Goal: Transaction & Acquisition: Obtain resource

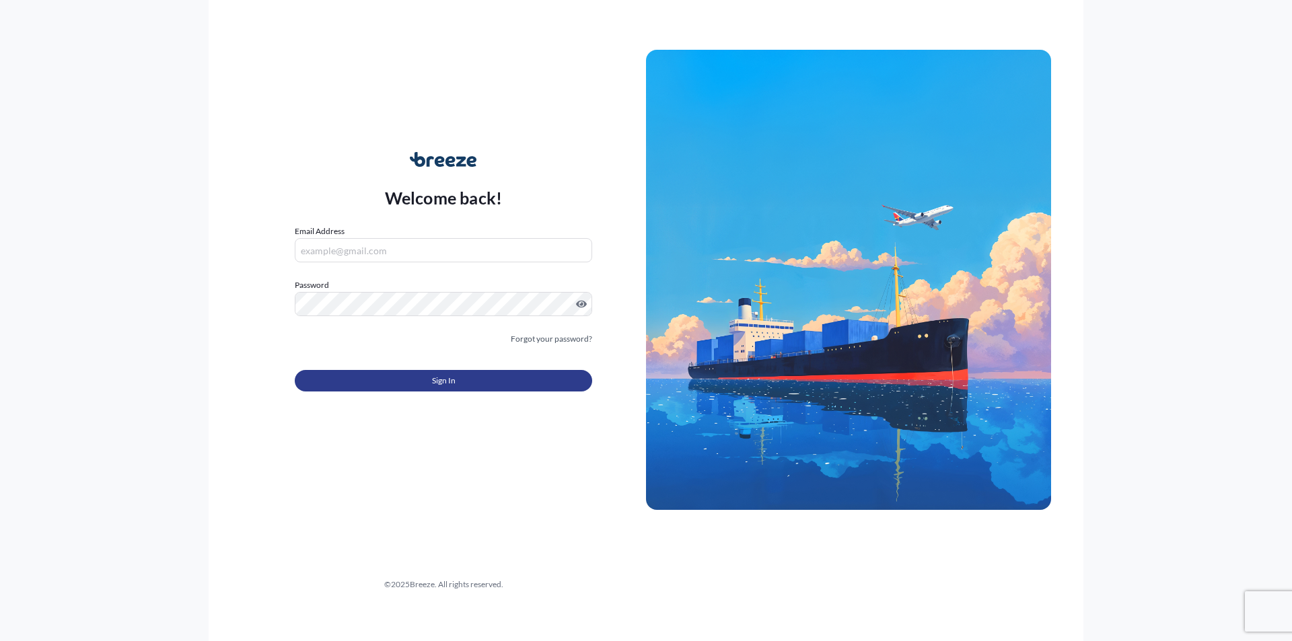
type input "[PERSON_NAME][EMAIL_ADDRESS][DOMAIN_NAME]"
click at [415, 379] on button "Sign In" at bounding box center [443, 381] width 297 height 22
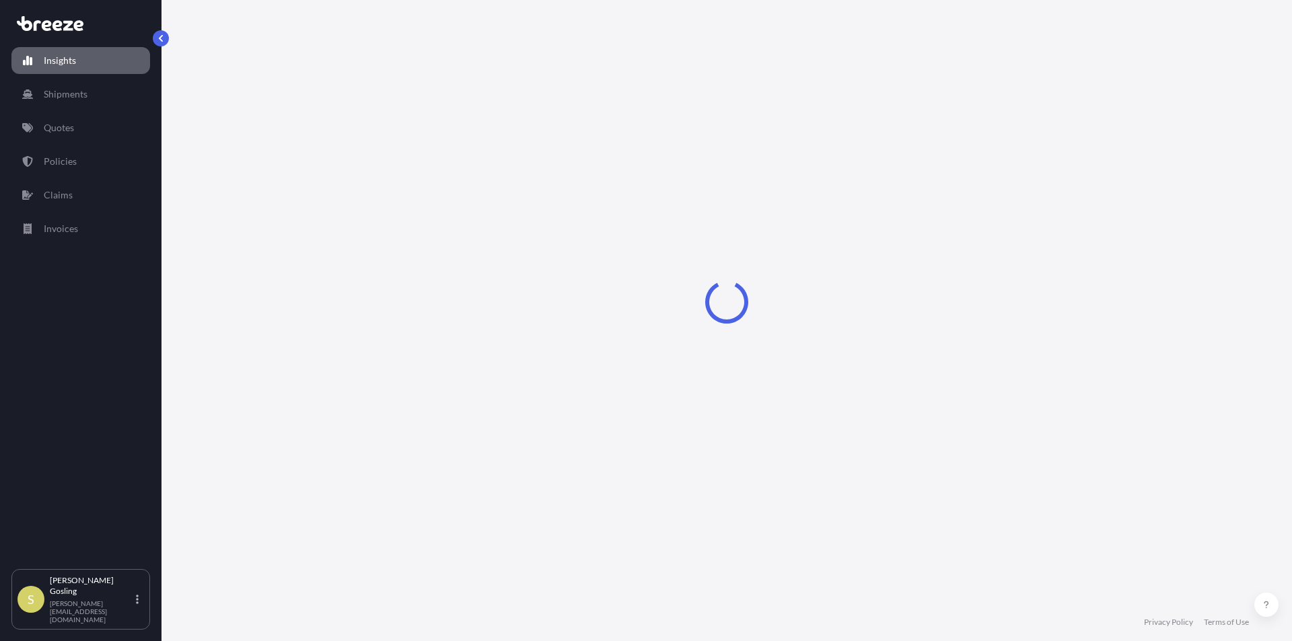
select select "2025"
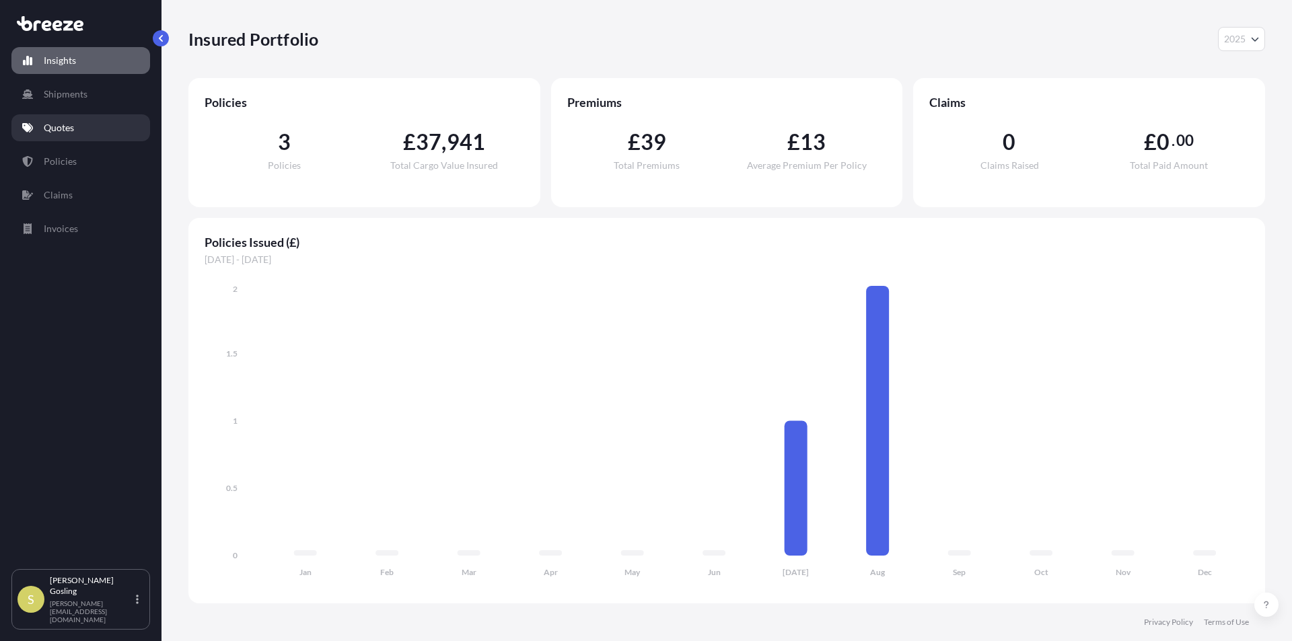
click at [53, 127] on p "Quotes" at bounding box center [59, 127] width 30 height 13
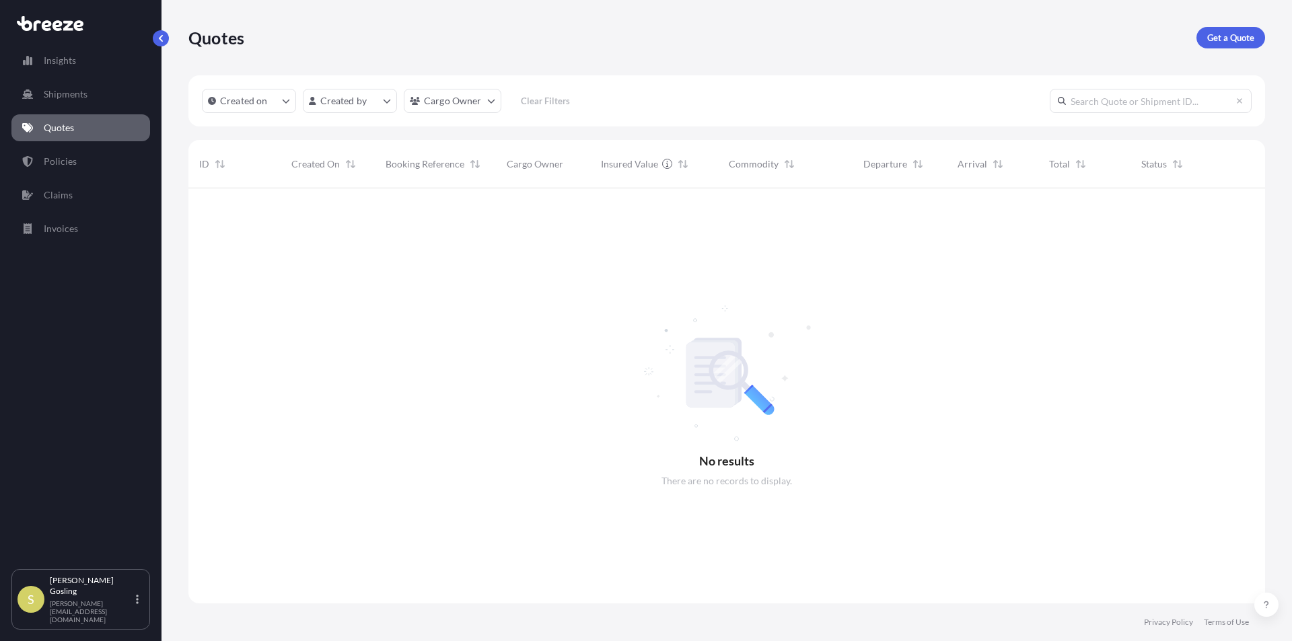
scroll to position [454, 1067]
click at [1215, 42] on p "Get a Quote" at bounding box center [1230, 37] width 47 height 13
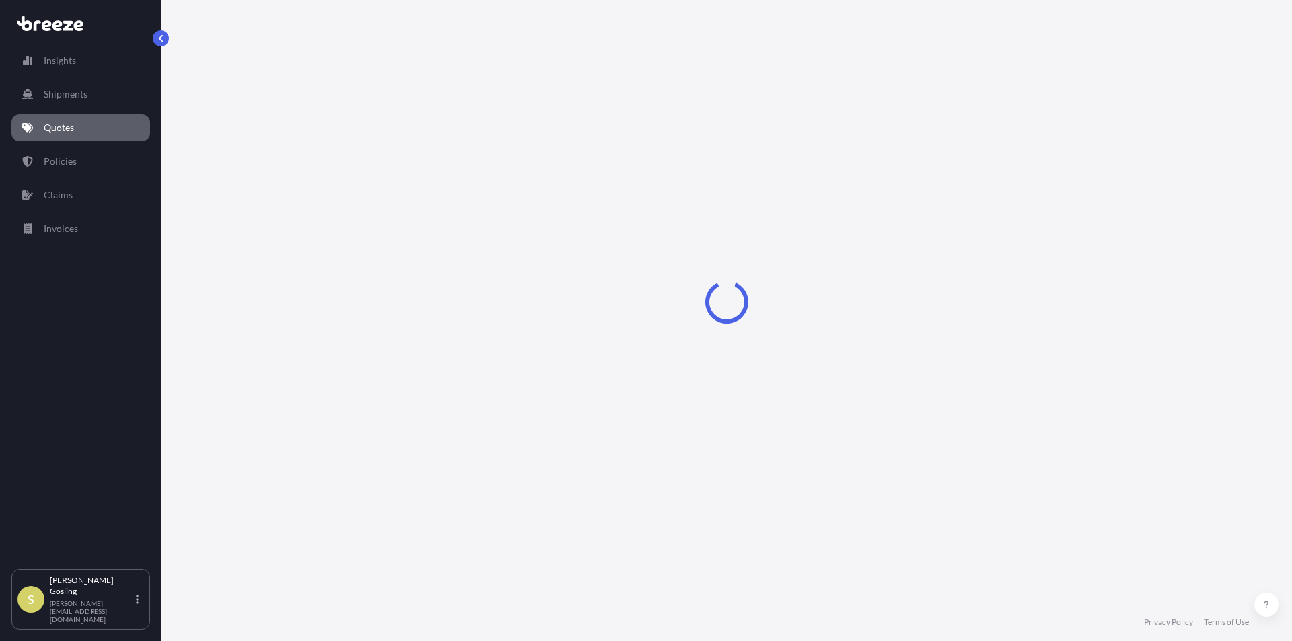
select select "Sea"
select select "1"
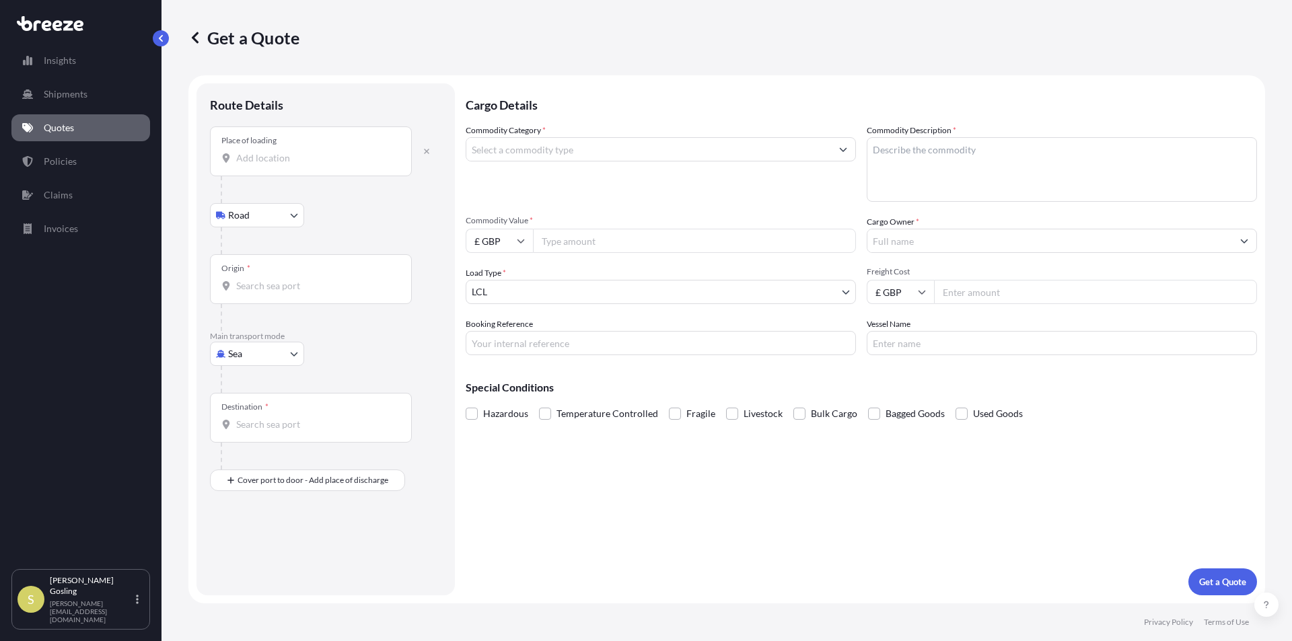
click at [295, 166] on div "Place of loading" at bounding box center [311, 152] width 202 height 50
click at [295, 165] on input "Place of loading" at bounding box center [315, 157] width 159 height 13
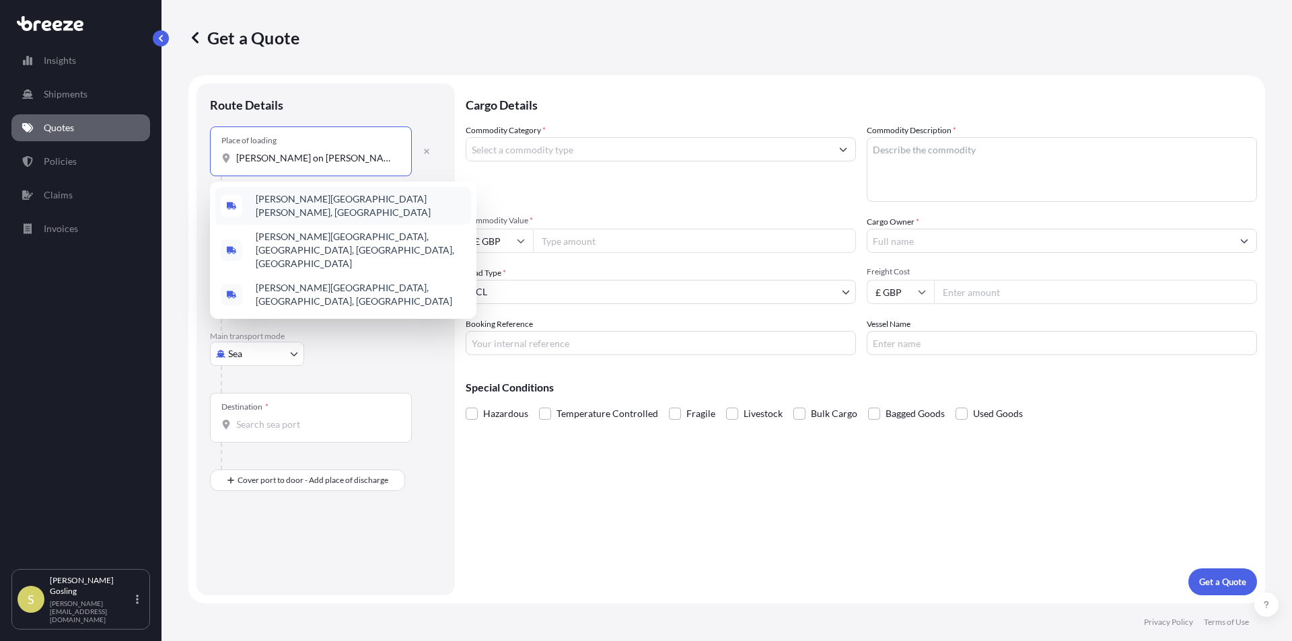
click at [296, 205] on span "[PERSON_NAME][GEOGRAPHIC_DATA][PERSON_NAME], [GEOGRAPHIC_DATA]" at bounding box center [361, 205] width 210 height 27
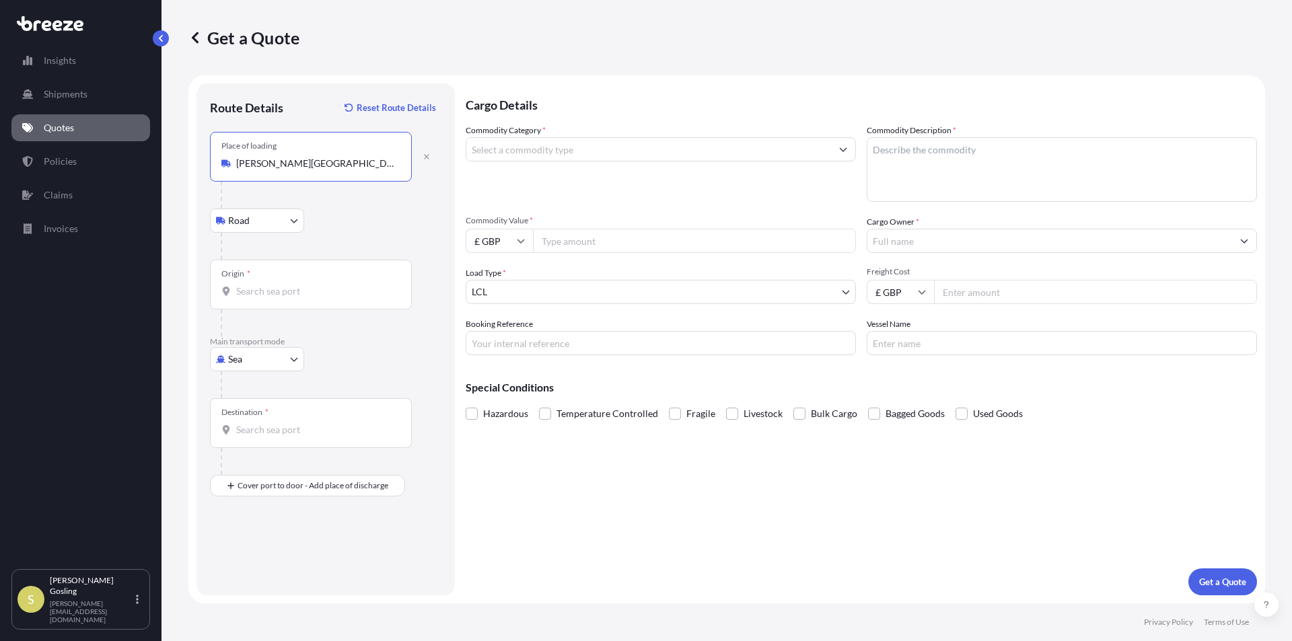
type input "[PERSON_NAME][GEOGRAPHIC_DATA][PERSON_NAME], [GEOGRAPHIC_DATA]"
click at [264, 290] on input "Origin *" at bounding box center [315, 291] width 159 height 13
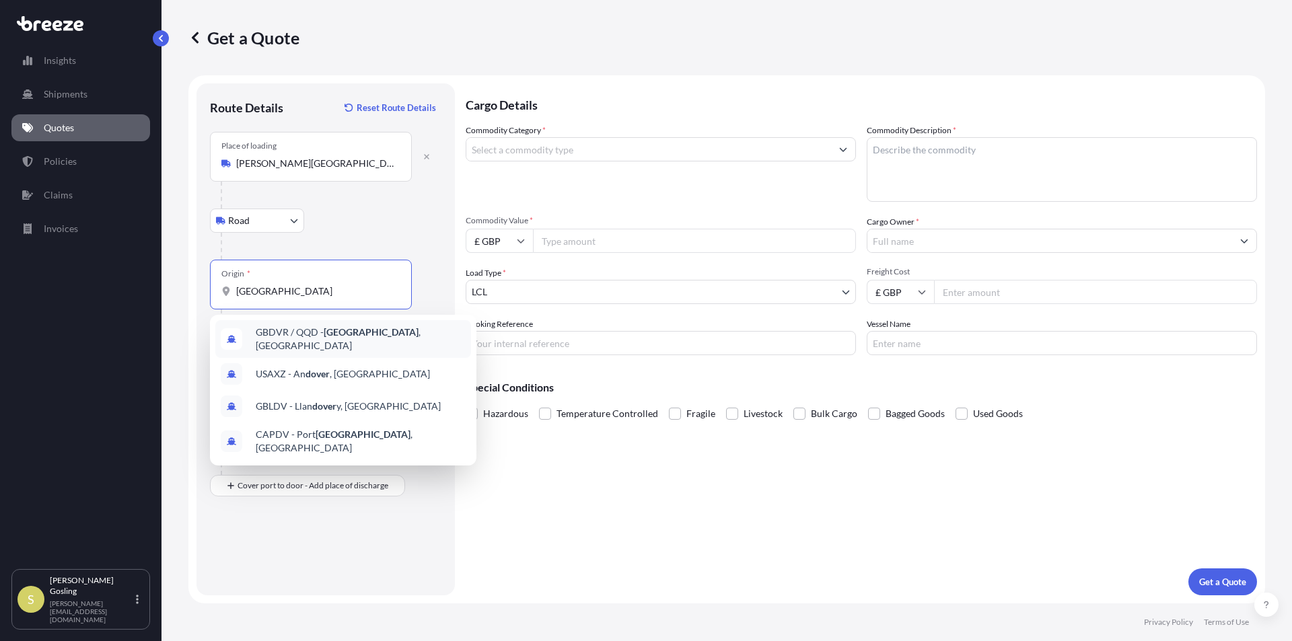
click at [244, 295] on input "[GEOGRAPHIC_DATA]" at bounding box center [315, 291] width 159 height 13
click at [312, 334] on span "GBDVR / QQD - [GEOGRAPHIC_DATA] , [GEOGRAPHIC_DATA]" at bounding box center [361, 339] width 210 height 27
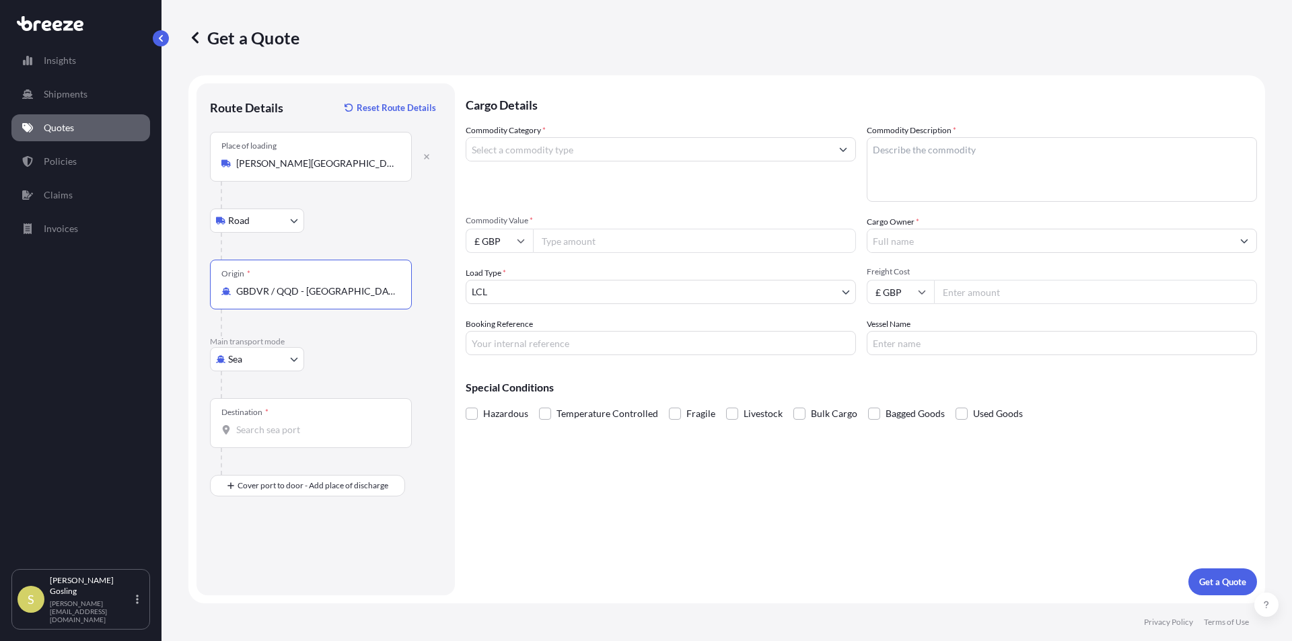
type input "GBDVR / QQD - [GEOGRAPHIC_DATA], [GEOGRAPHIC_DATA]"
click at [256, 432] on input "Destination *" at bounding box center [315, 429] width 159 height 13
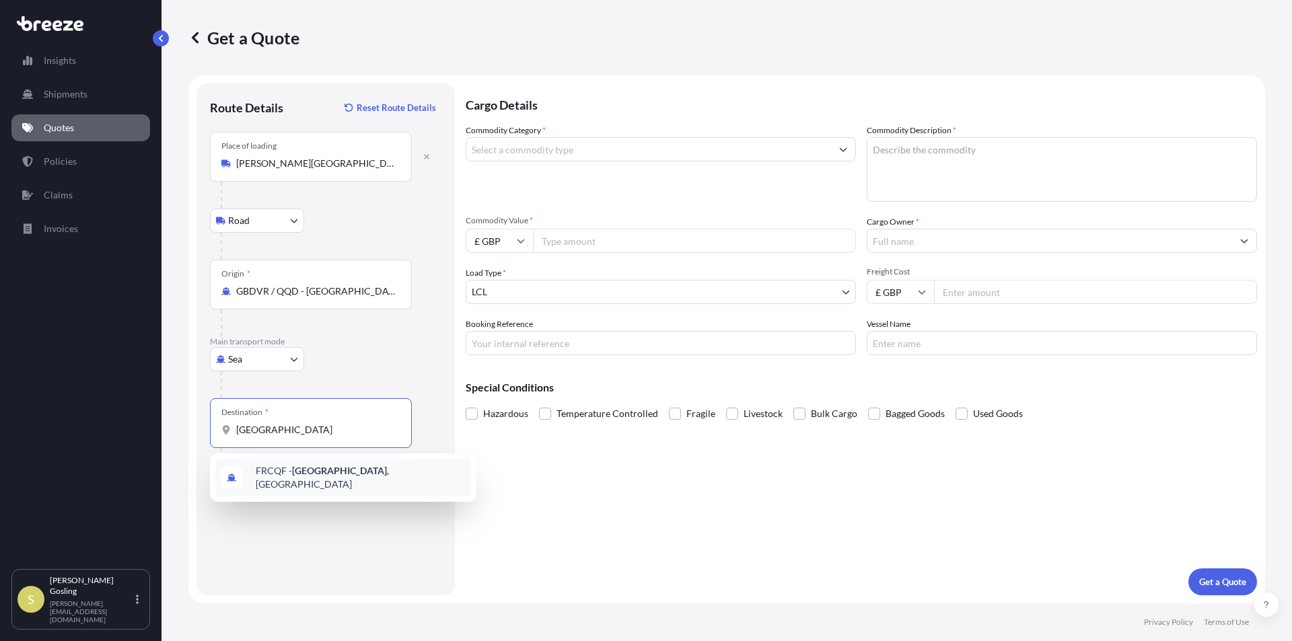
click at [334, 474] on span "FRCQF - [GEOGRAPHIC_DATA] , [GEOGRAPHIC_DATA]" at bounding box center [361, 477] width 210 height 27
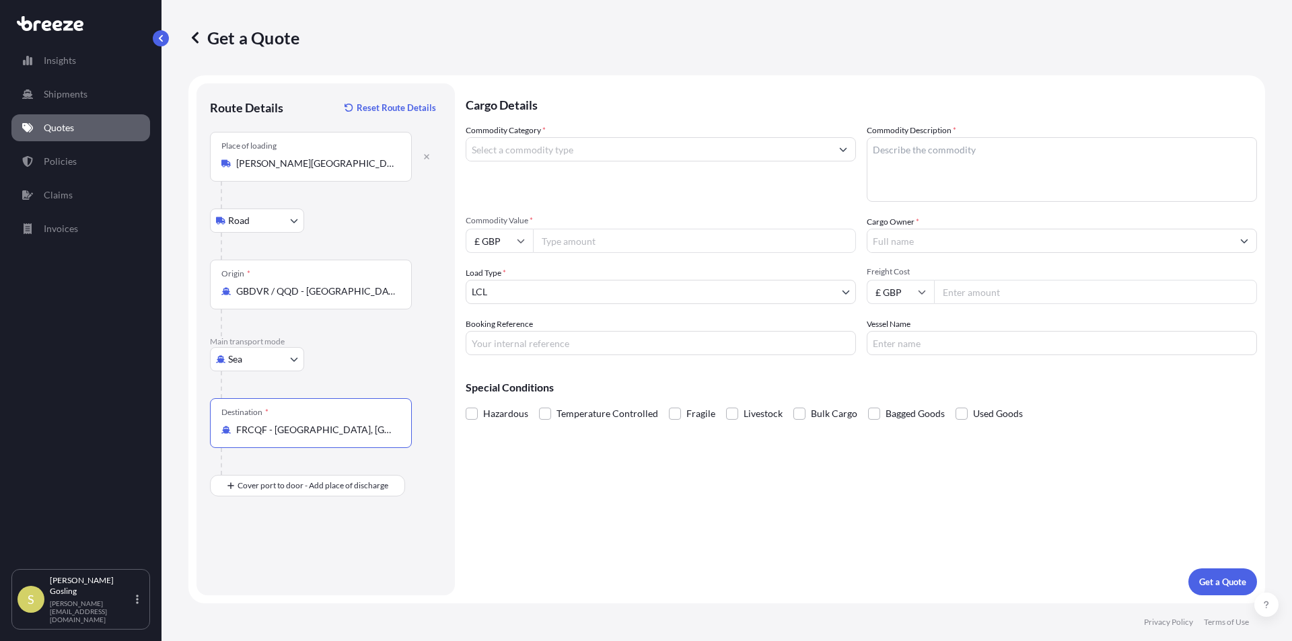
type input "FRCQF - [GEOGRAPHIC_DATA], [GEOGRAPHIC_DATA]"
click at [533, 153] on input "Commodity Category *" at bounding box center [648, 149] width 365 height 24
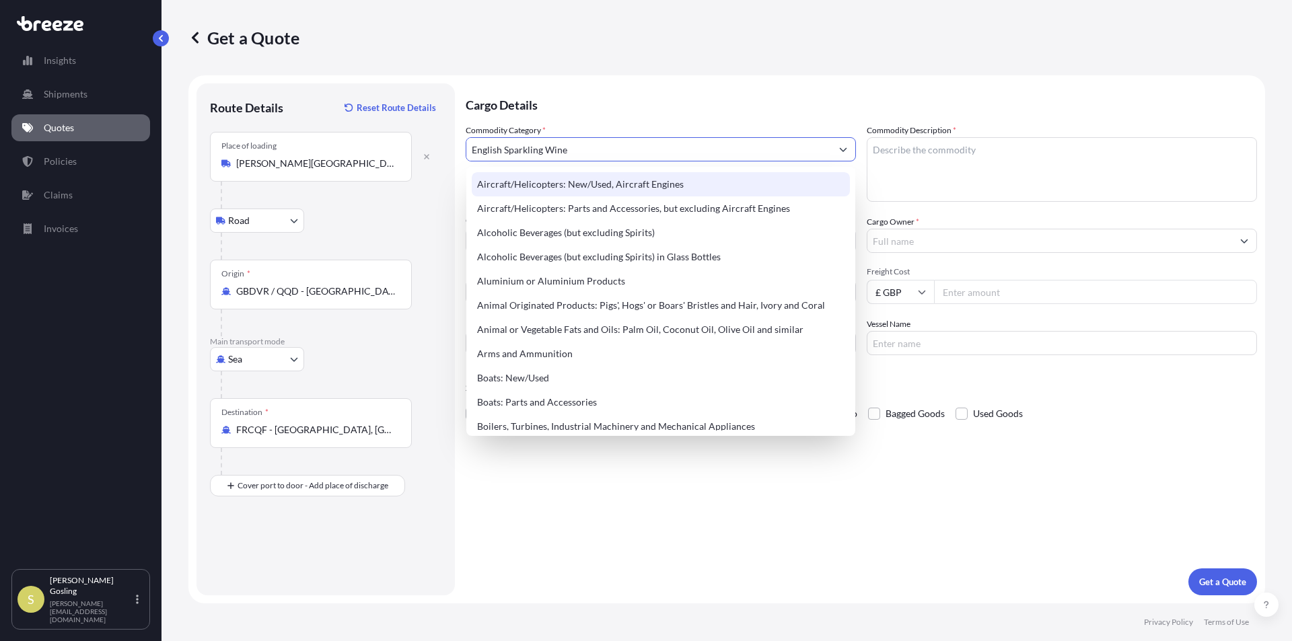
drag, startPoint x: 592, startPoint y: 150, endPoint x: 471, endPoint y: 150, distance: 121.1
click at [471, 150] on input "English Sparkling Wine" at bounding box center [648, 149] width 365 height 24
type input "Aircraft/Helicopters: New/Used, Aircraft Engines"
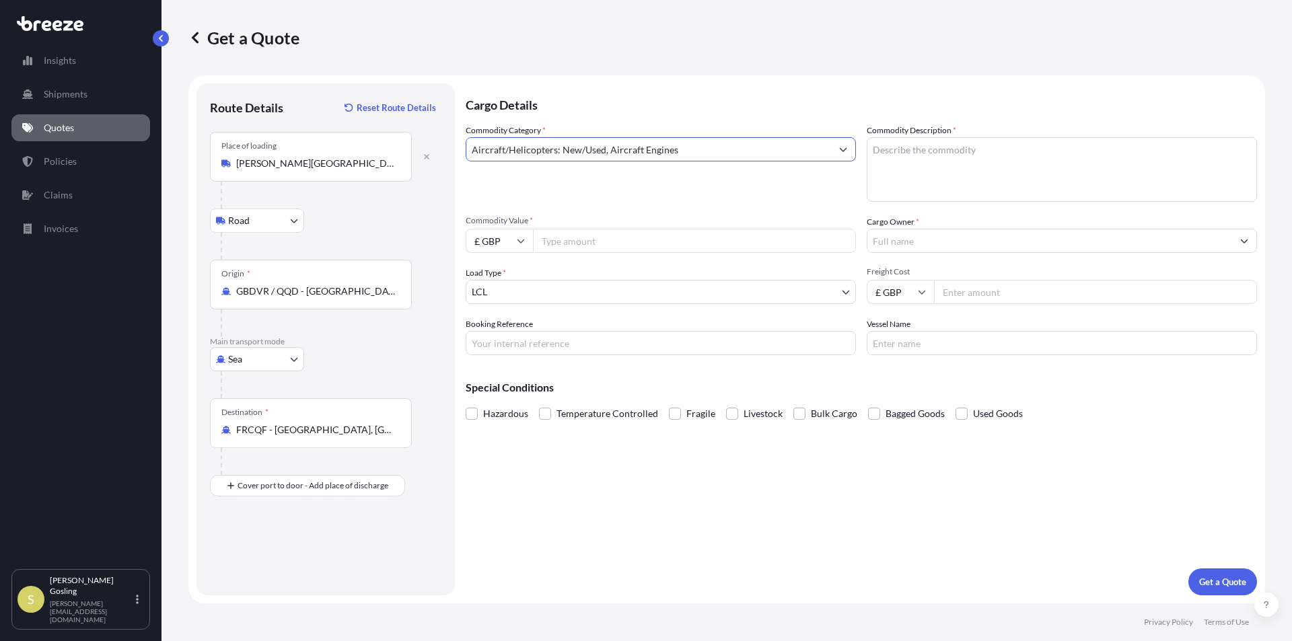
click at [904, 153] on textarea "Commodity Description *" at bounding box center [1062, 169] width 390 height 65
paste textarea "English Sparkling Wine"
type textarea "English Sparkling Wine"
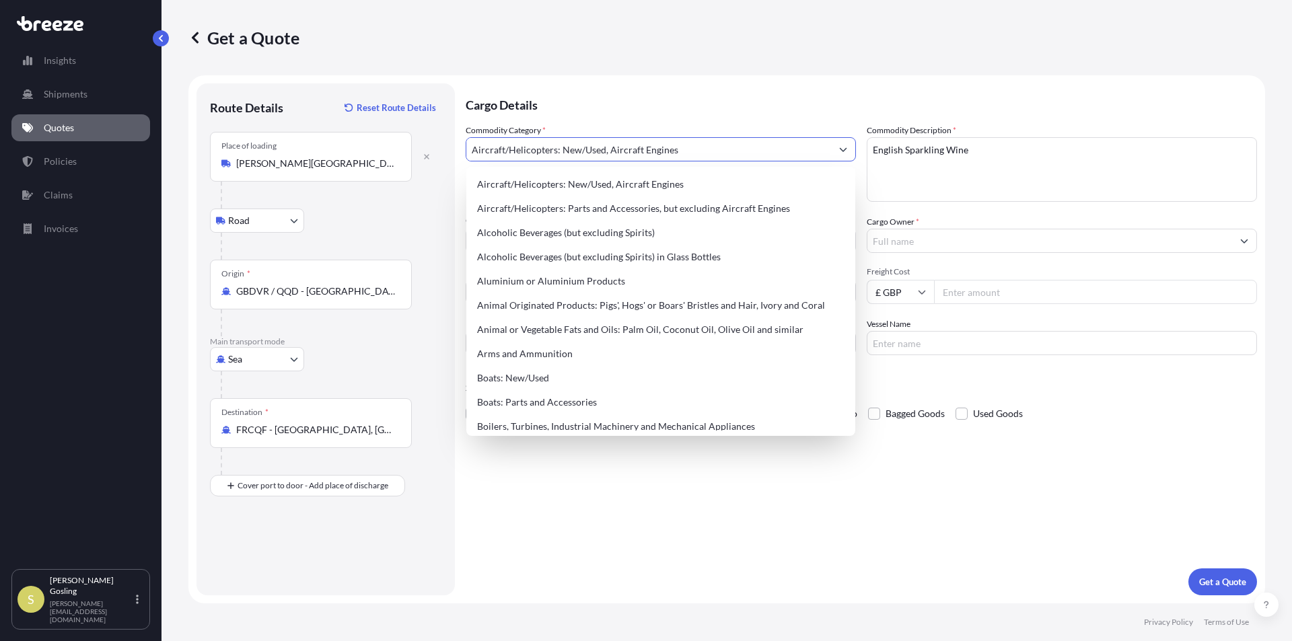
click at [700, 153] on input "Aircraft/Helicopters: New/Used, Aircraft Engines" at bounding box center [648, 149] width 365 height 24
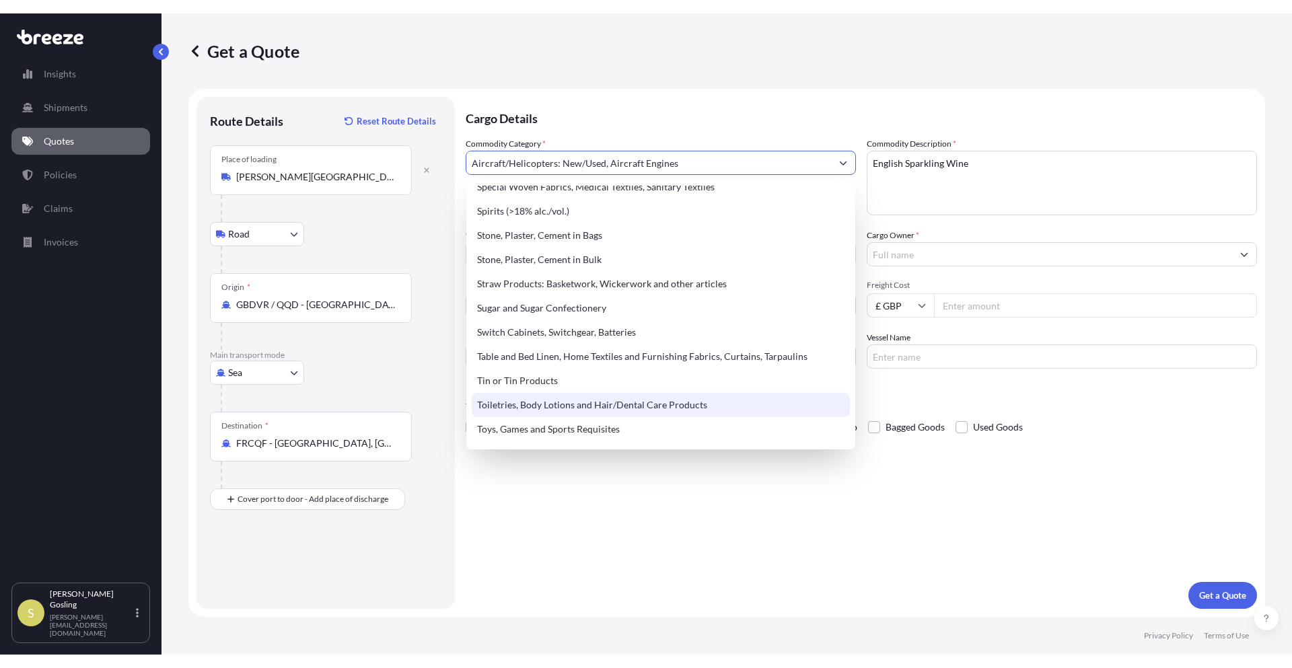
scroll to position [2730, 0]
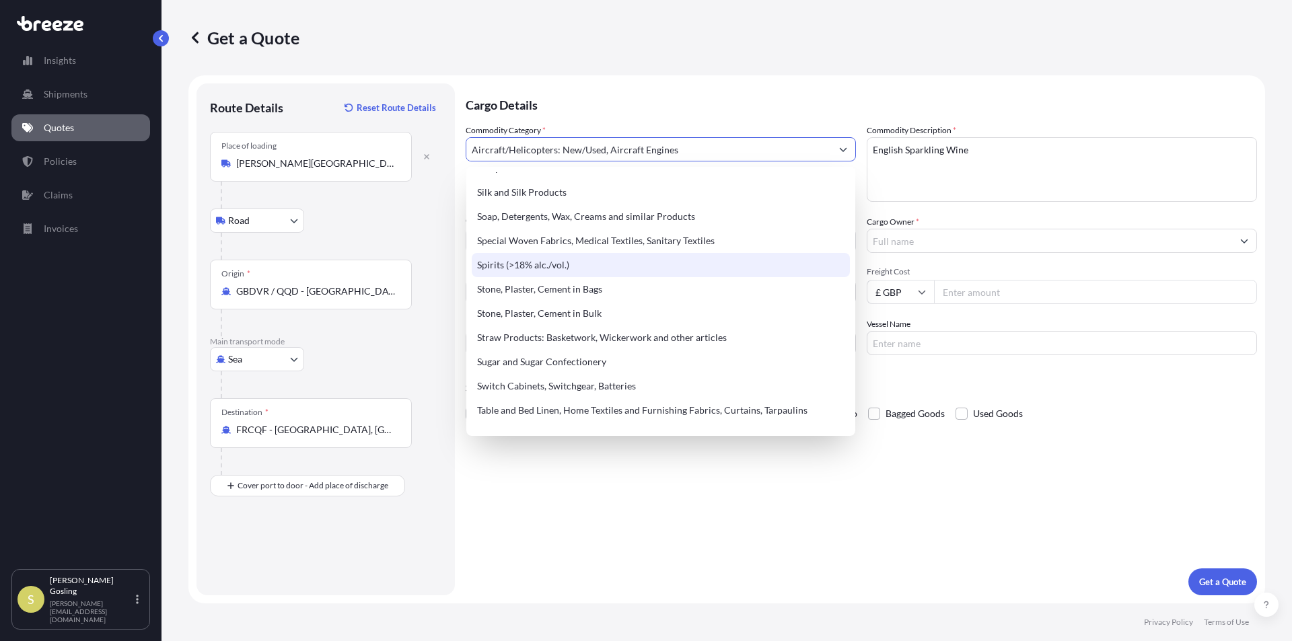
click at [530, 262] on div "Spirits (>18% alc./vol.)" at bounding box center [661, 265] width 378 height 24
type input "Spirits (>18% alc./vol.)"
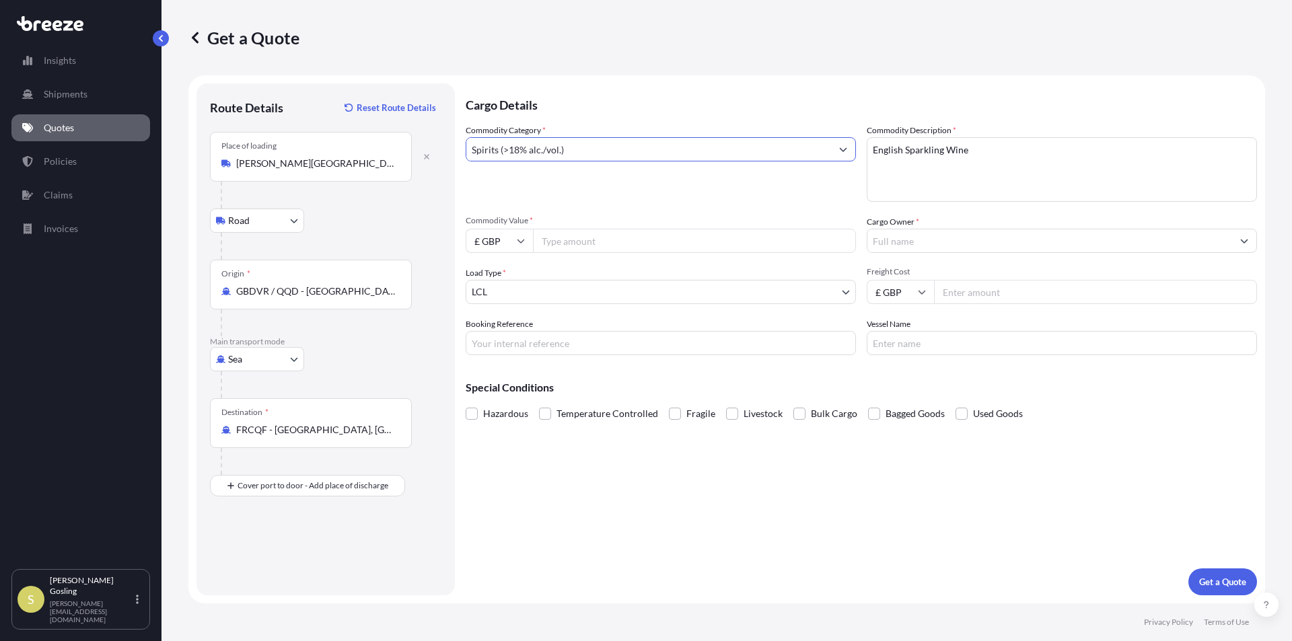
click at [590, 239] on input "Commodity Value *" at bounding box center [694, 241] width 323 height 24
type input "8000"
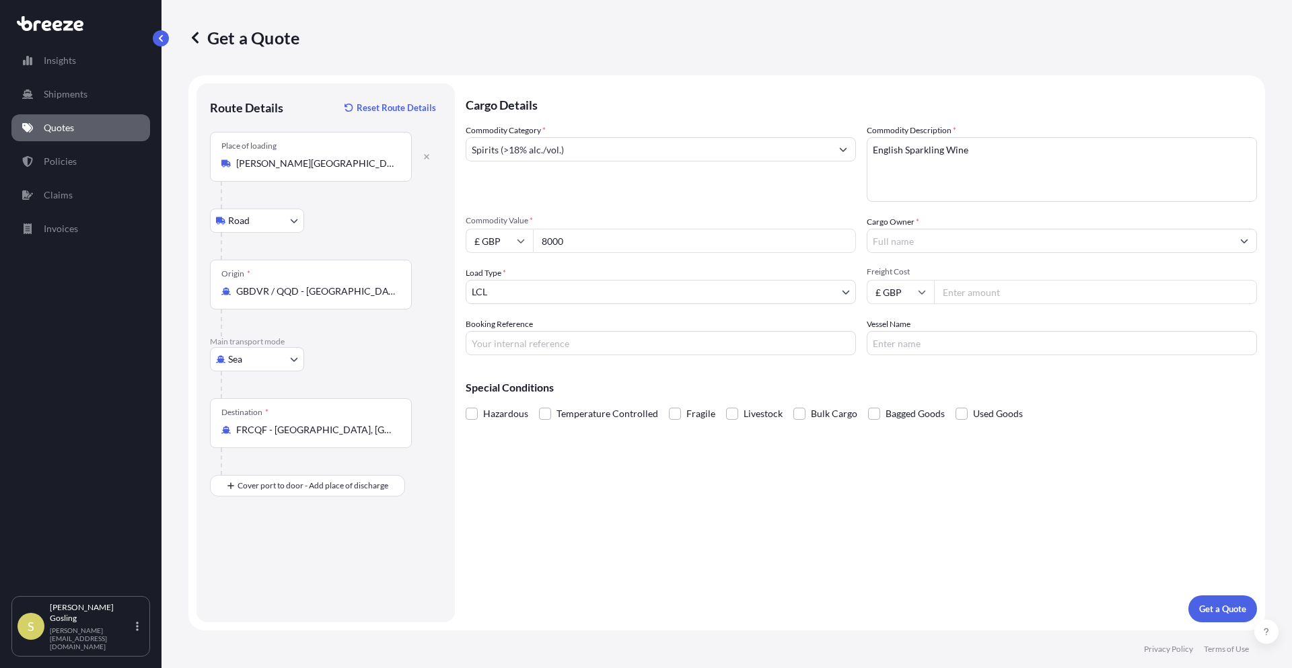
click at [919, 238] on input "Cargo Owner *" at bounding box center [1050, 241] width 365 height 24
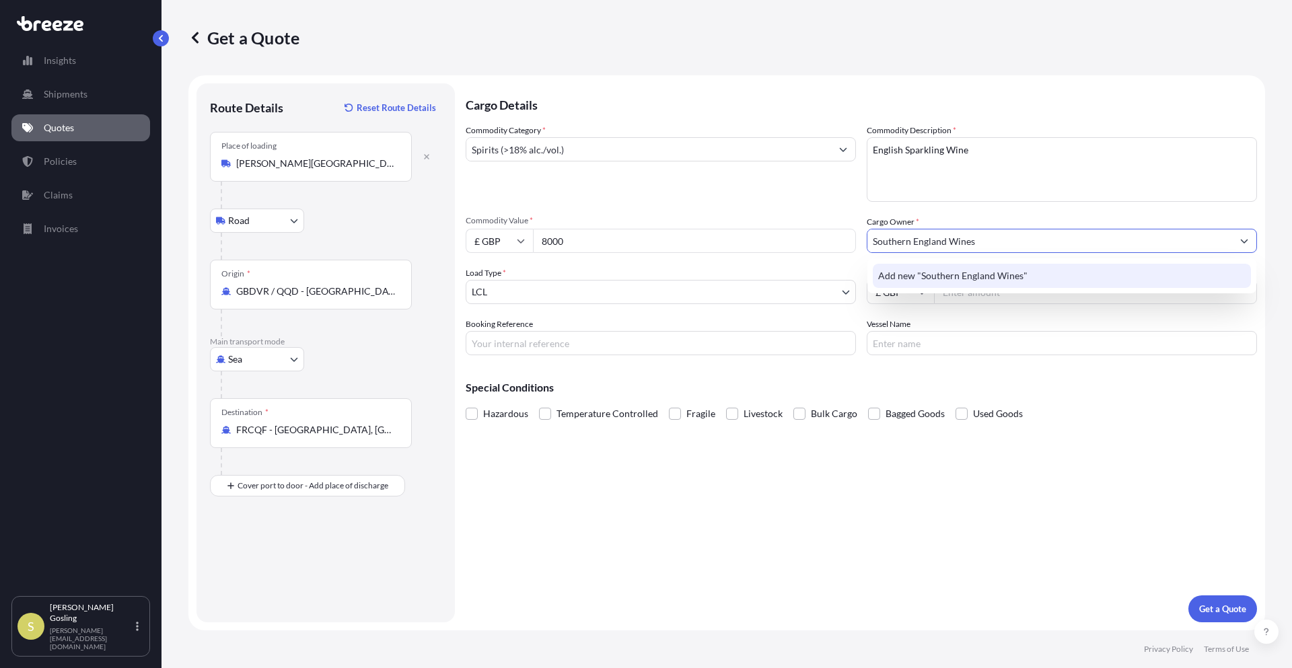
click at [960, 275] on span "Add new "Southern England Wines"" at bounding box center [952, 275] width 149 height 13
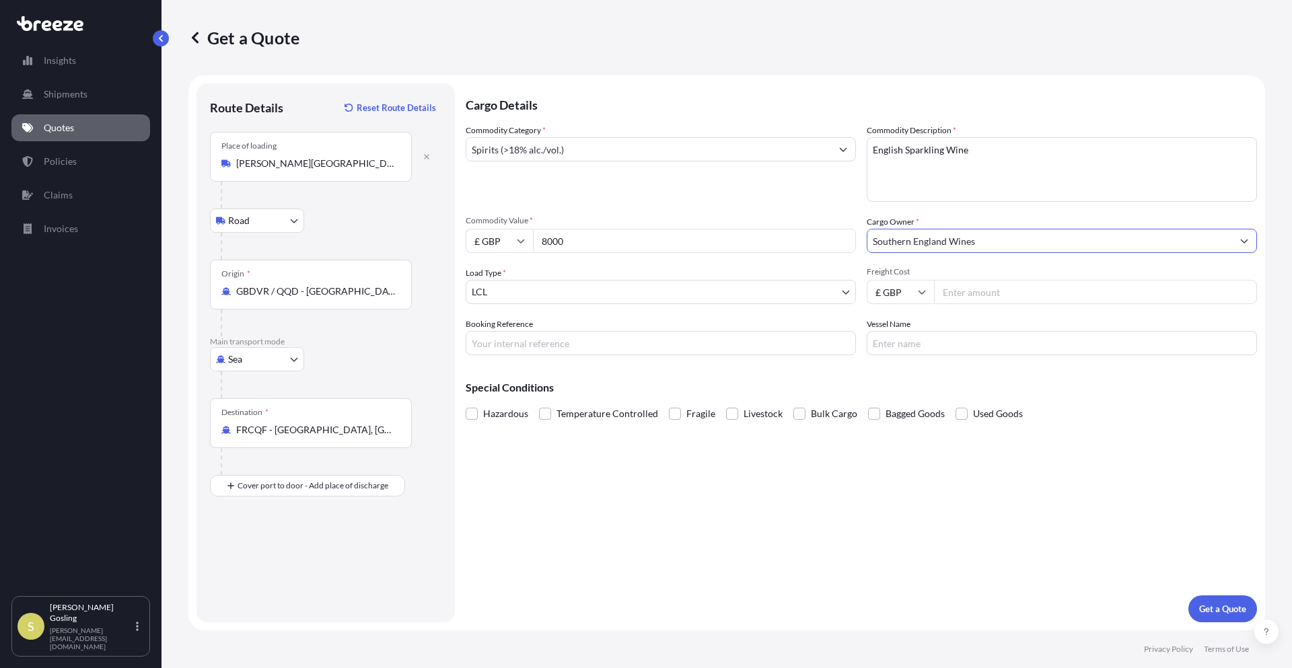
type input "Southern England Wines"
click at [964, 293] on input "Freight Cost" at bounding box center [1095, 292] width 323 height 24
type input "645"
type input "Q0054948"
type input "Ferry"
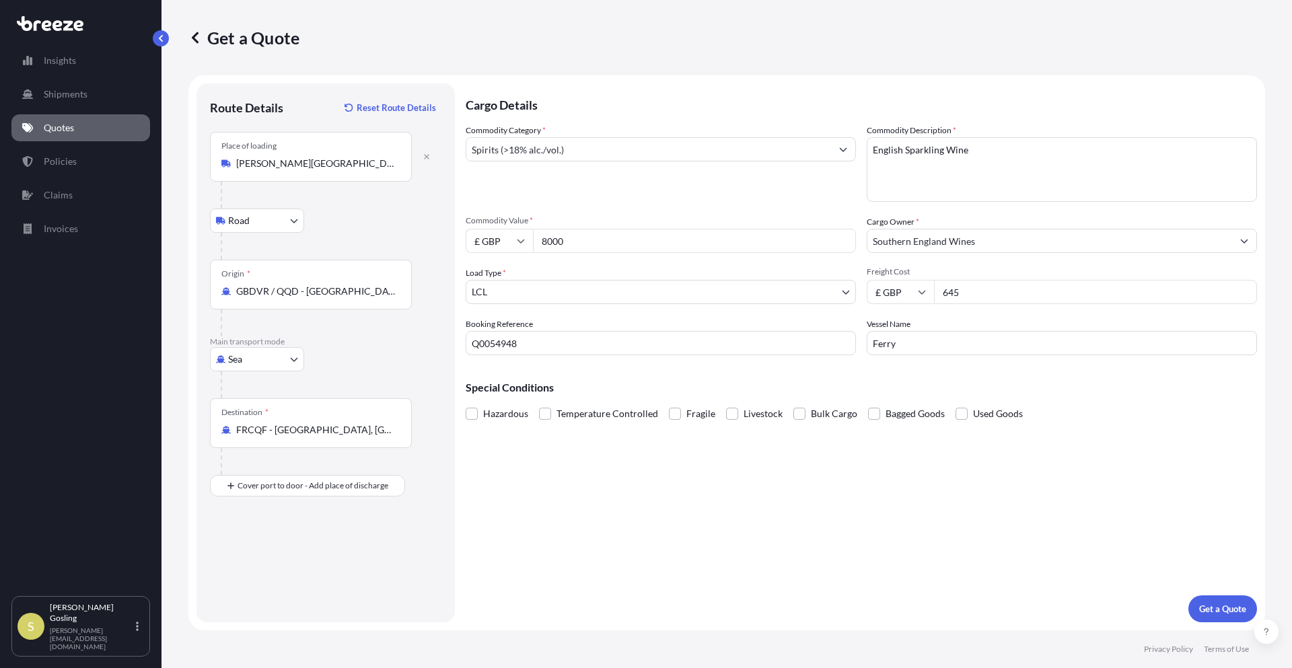
click at [845, 145] on button "Show suggestions" at bounding box center [843, 149] width 24 height 24
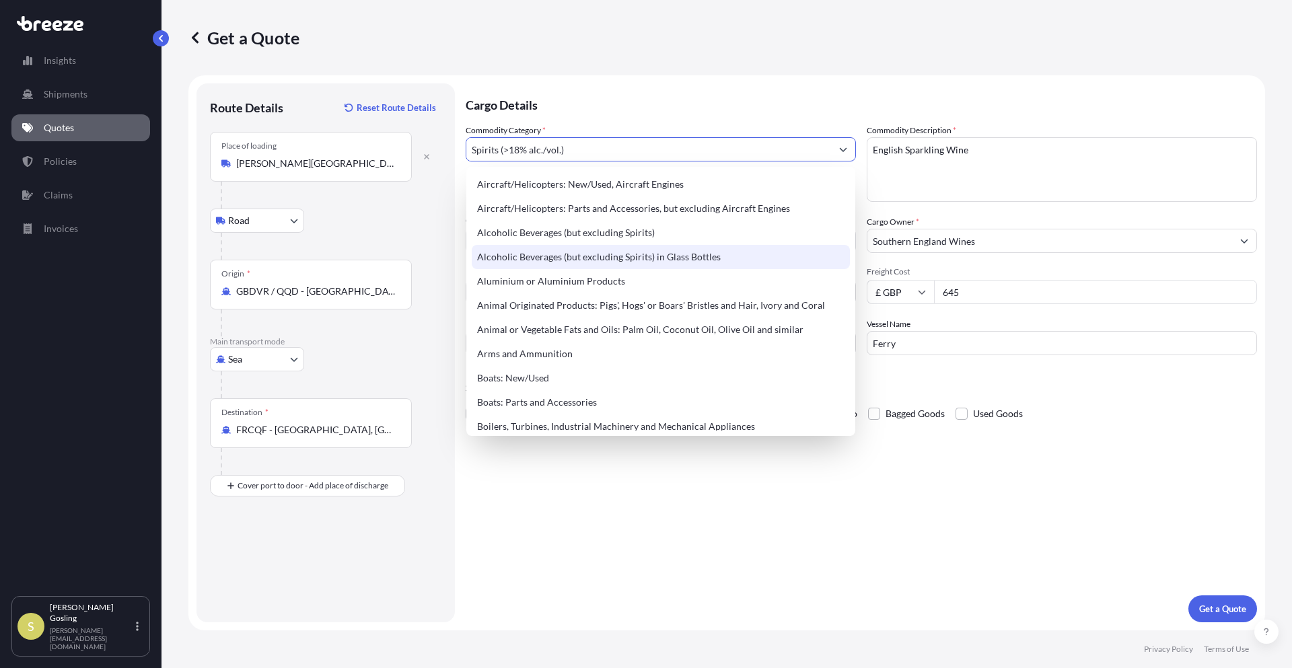
click at [544, 257] on div "Alcoholic Beverages (but excluding Spirits) in Glass Bottles" at bounding box center [661, 257] width 378 height 24
type input "Alcoholic Beverages (but excluding Spirits) in Glass Bottles"
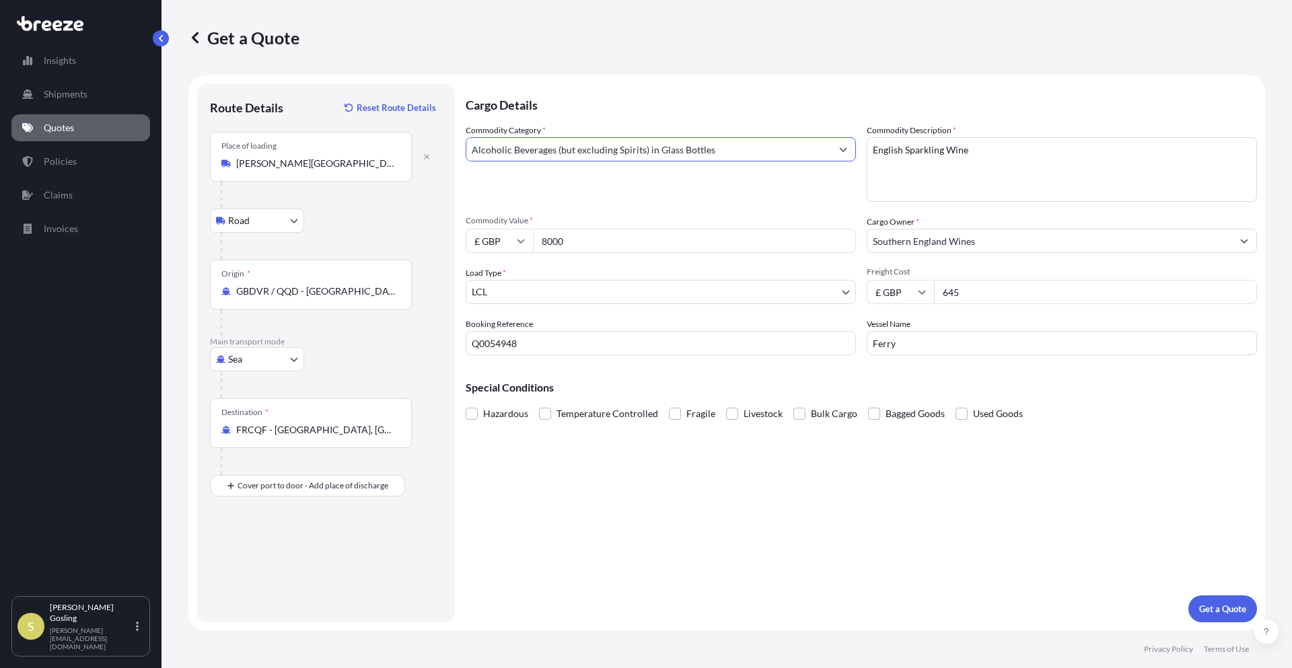
click at [604, 236] on input "8000" at bounding box center [694, 241] width 323 height 24
type input "8000.00"
click at [981, 293] on input "645" at bounding box center [1095, 292] width 323 height 24
type input "645.00"
click at [1203, 606] on p "Get a Quote" at bounding box center [1222, 608] width 47 height 13
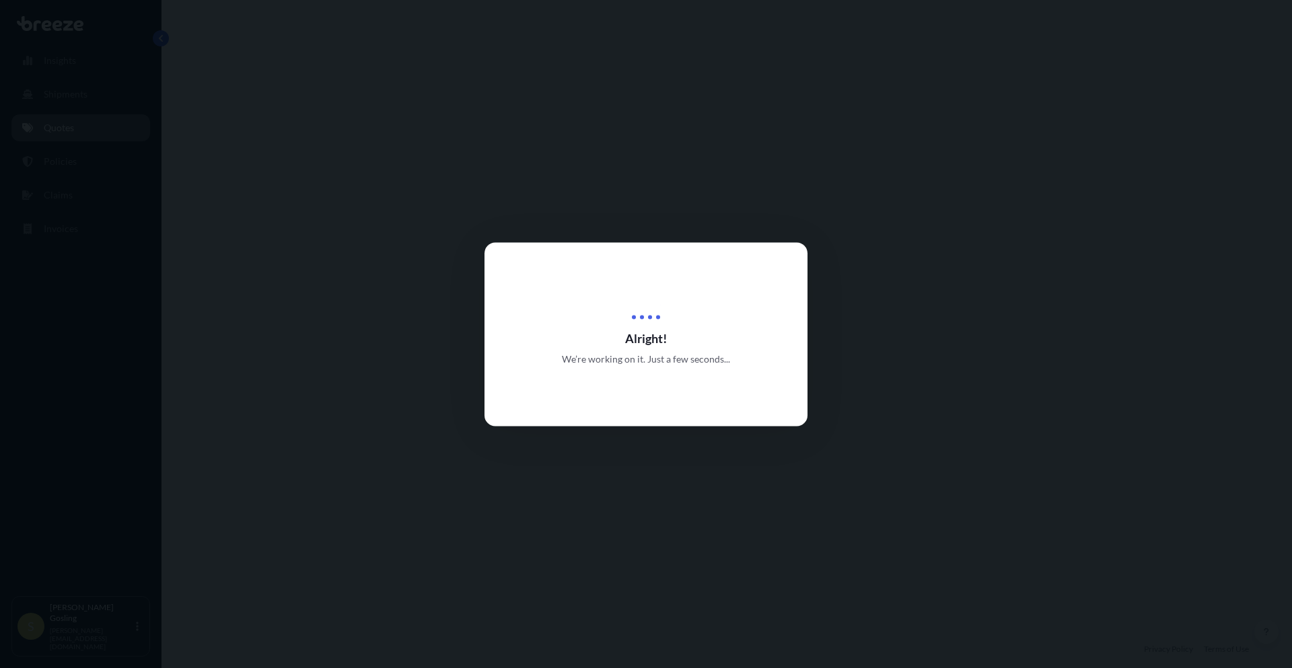
select select "Road"
select select "Sea"
select select "1"
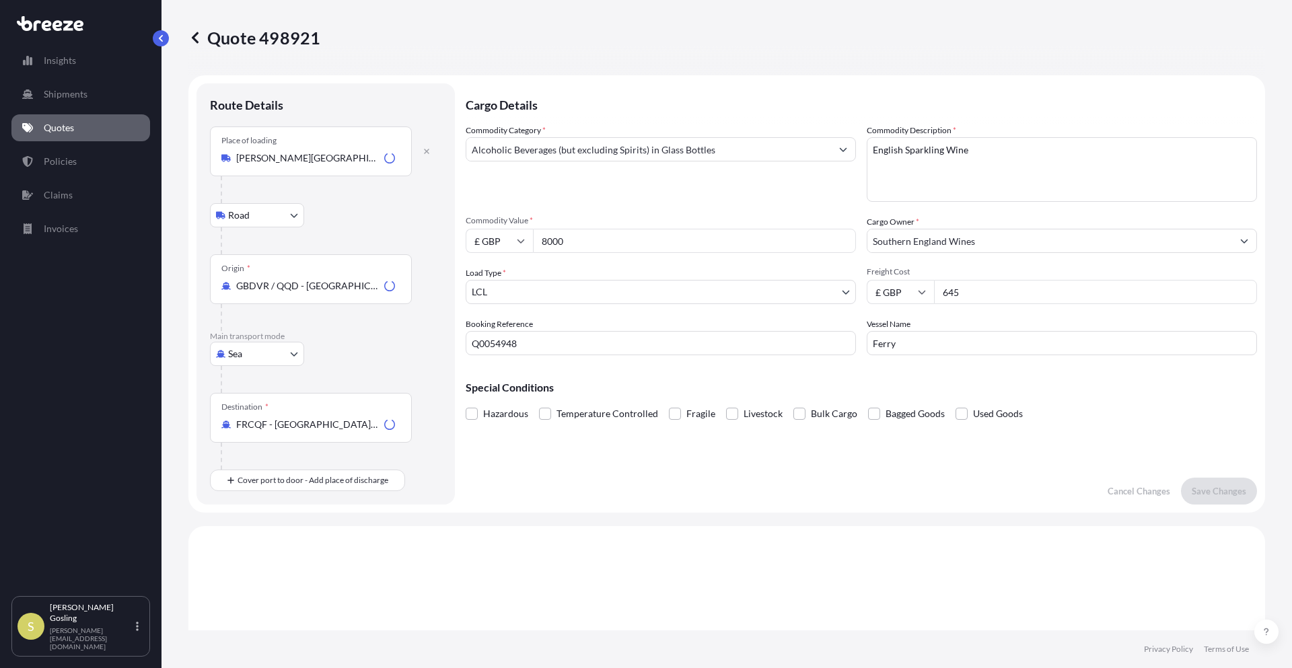
scroll to position [459, 0]
